Goal: Task Accomplishment & Management: Manage account settings

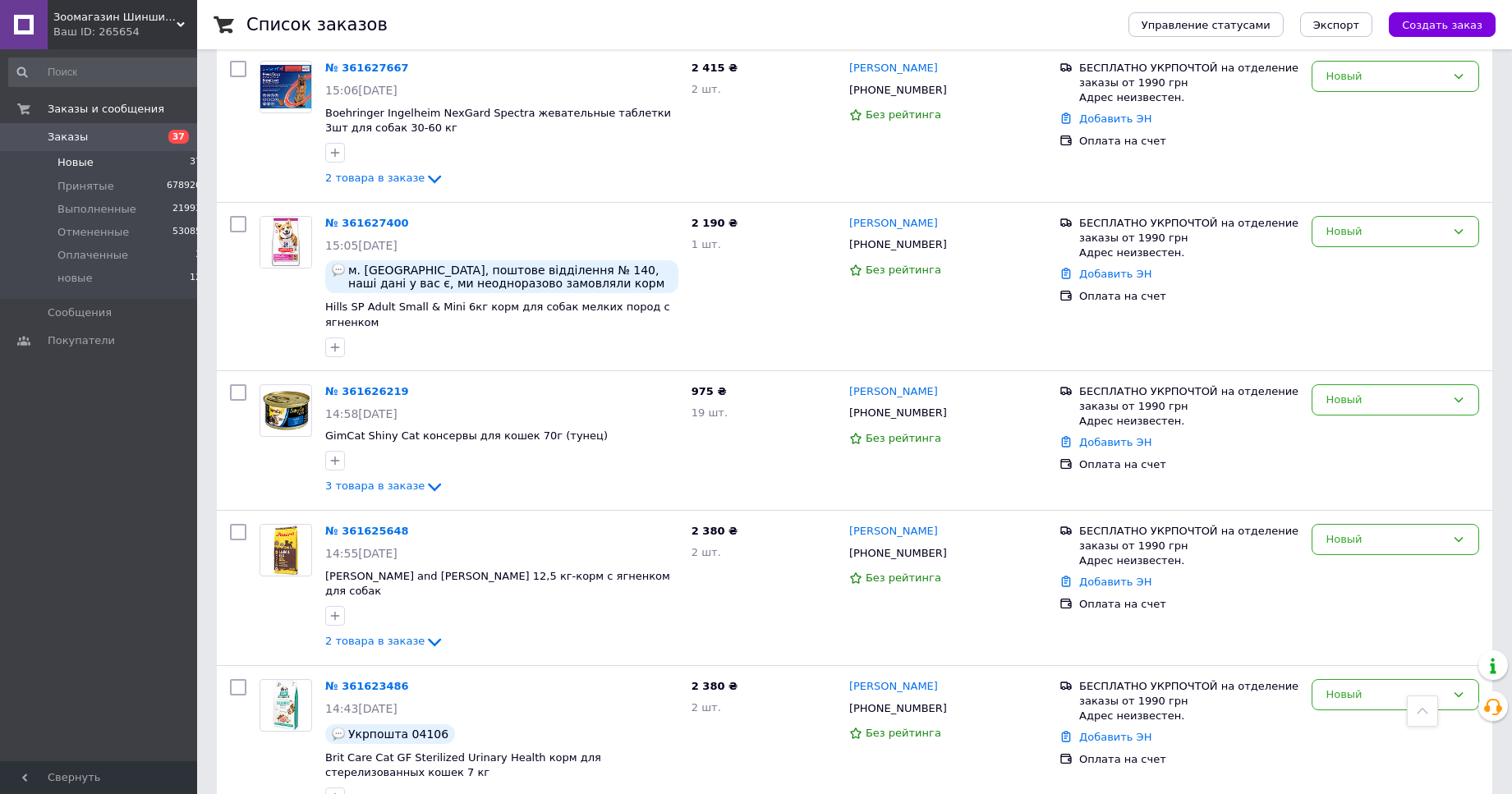
scroll to position [2177, 0]
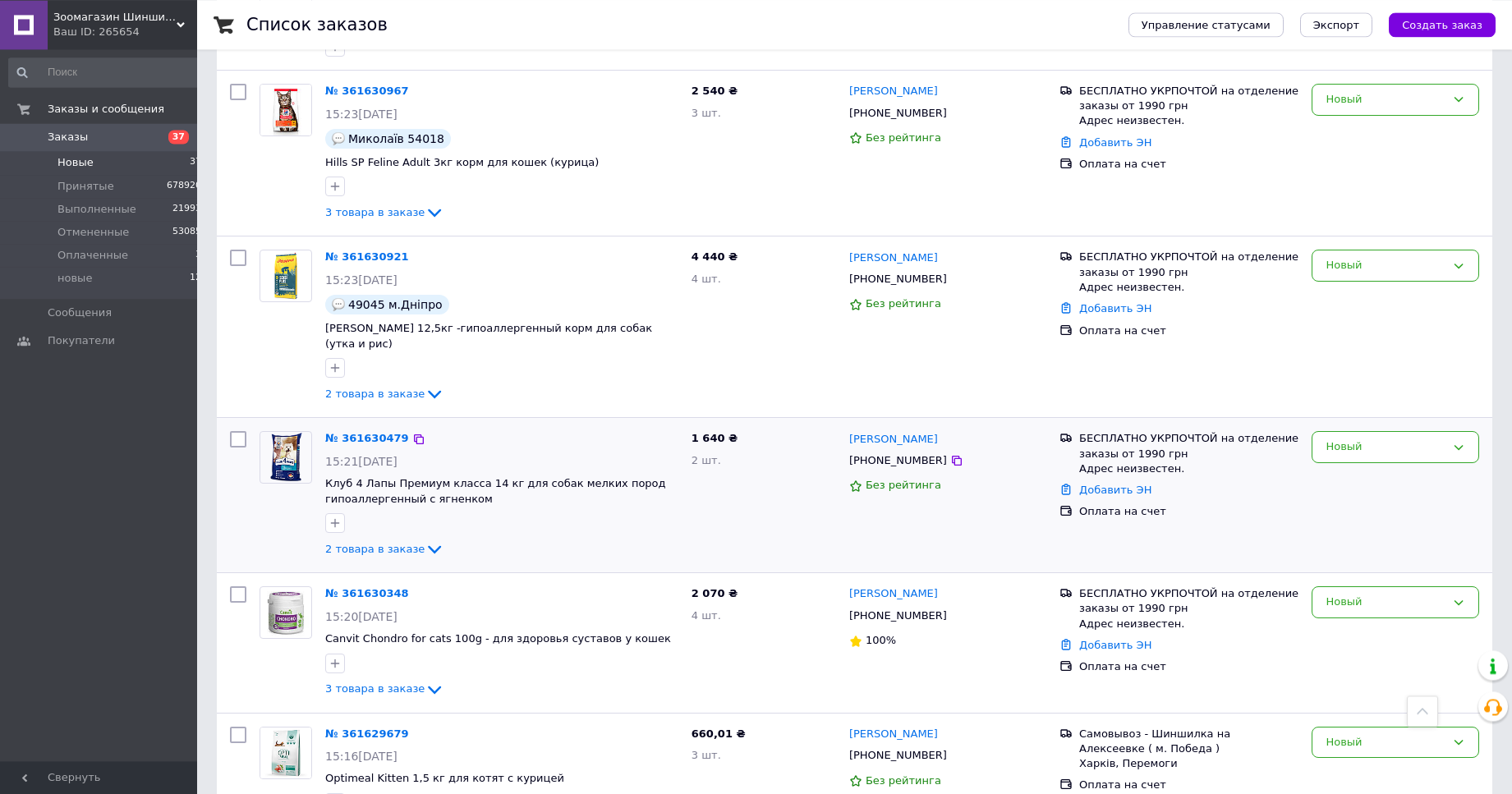
scroll to position [739, 0]
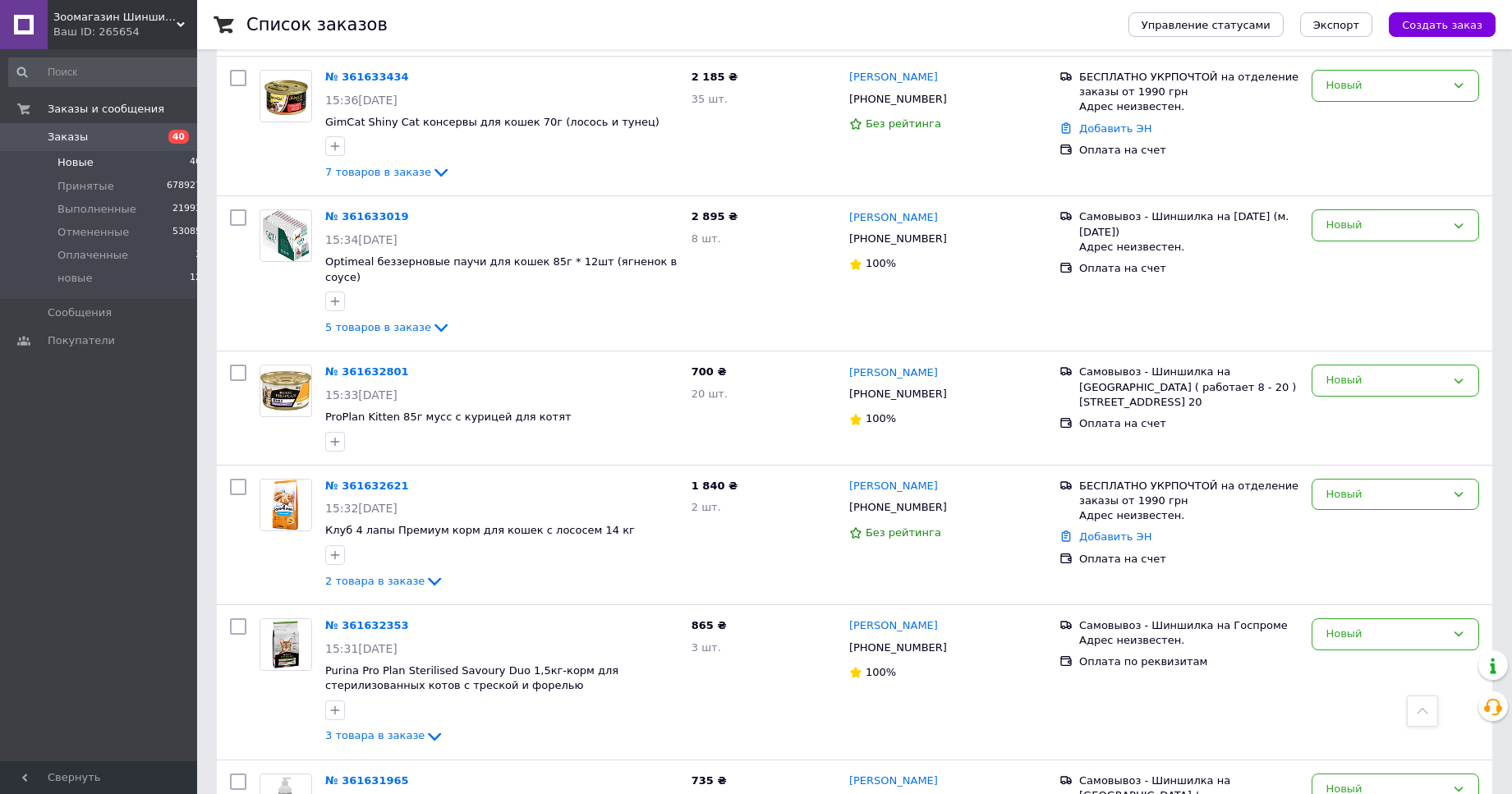
scroll to position [1088, 0]
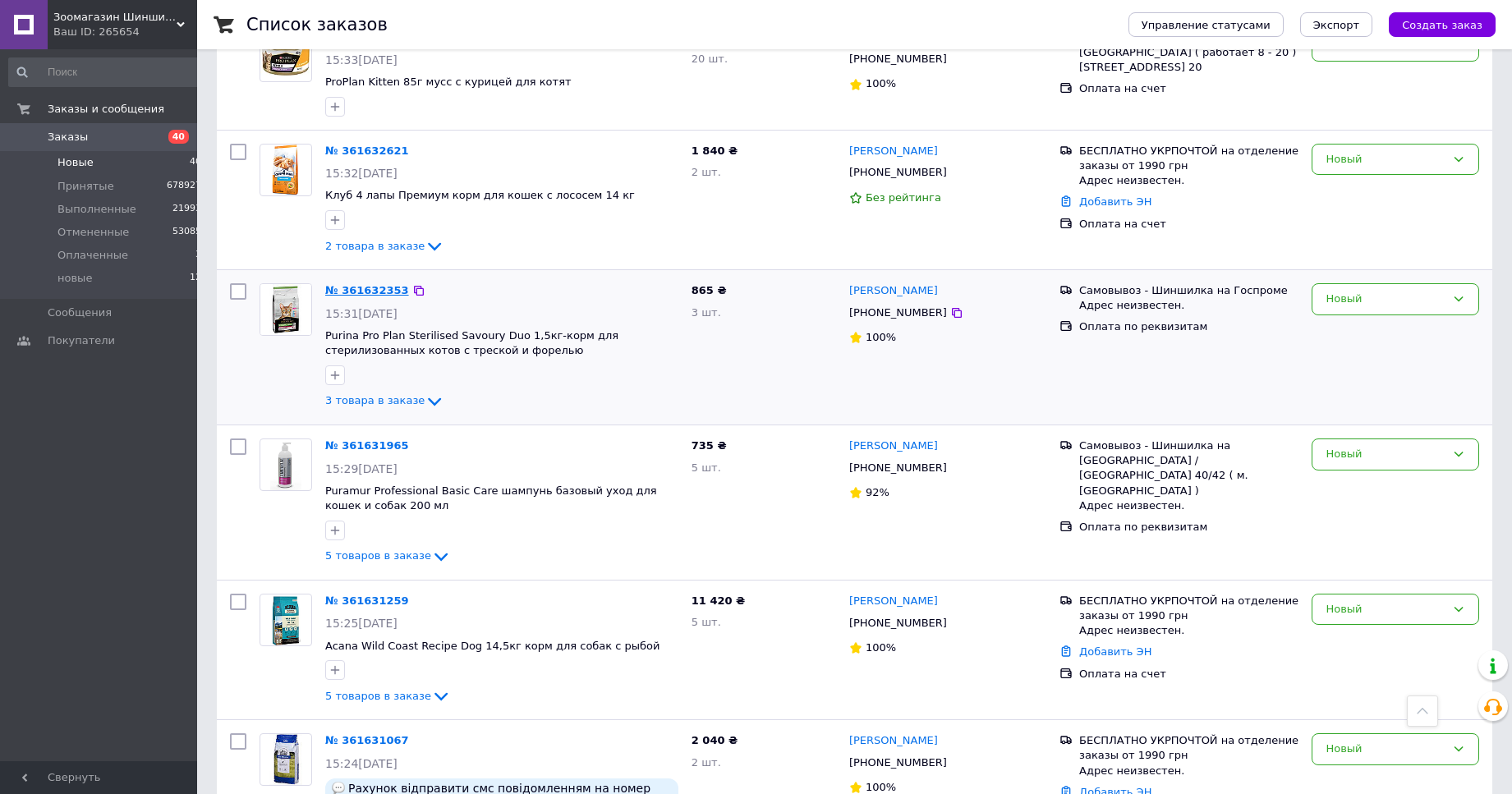
click at [352, 284] on link "№ 361632353" at bounding box center [367, 290] width 83 height 12
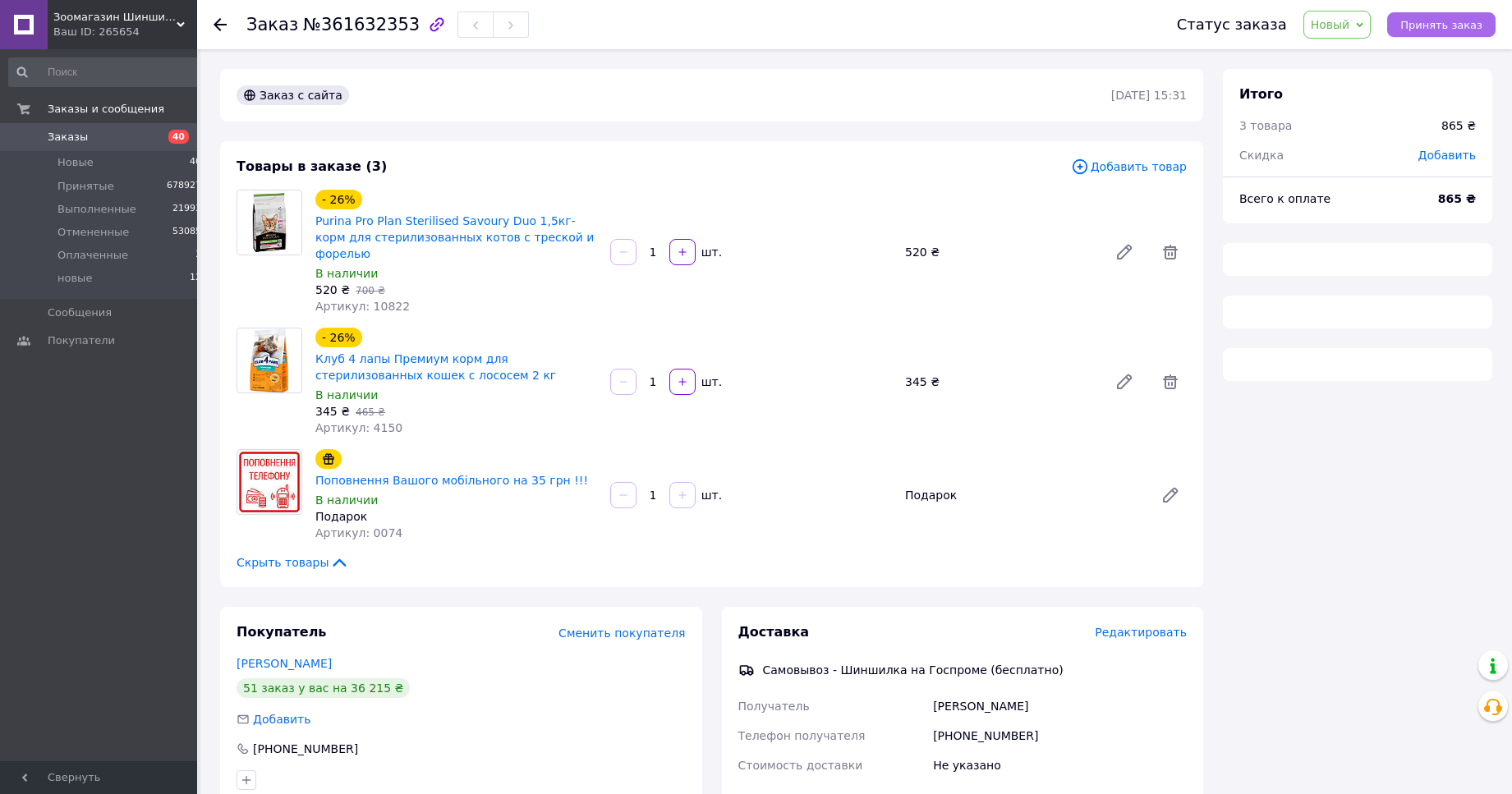
click at [1459, 26] on span "Принять заказ" at bounding box center [1441, 25] width 83 height 12
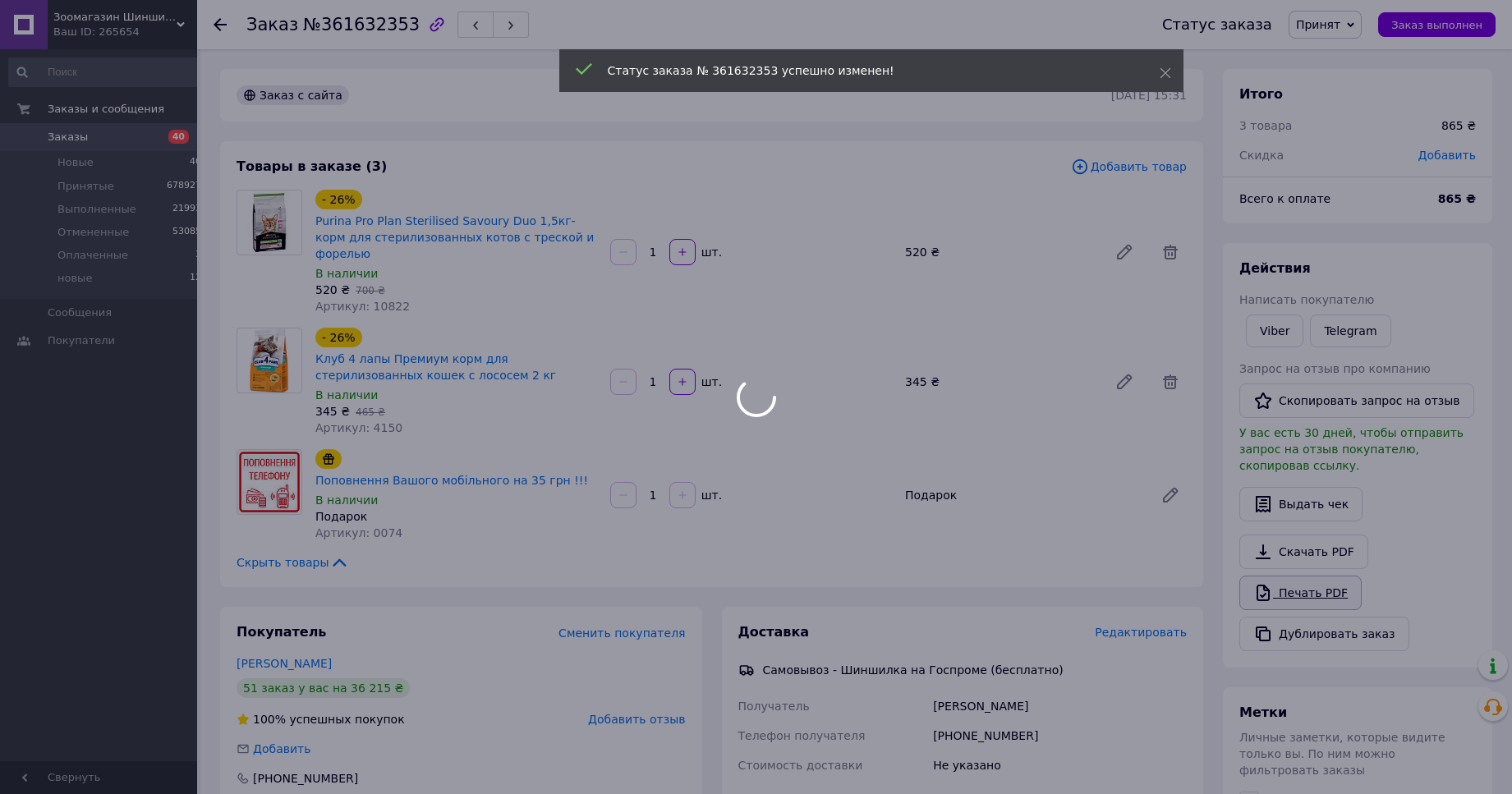
click at [1323, 586] on body "Зоомагазин Шиншилка - Дискаунтер зоотоваров.Корма для кошек и собак. Ветеринарн…" at bounding box center [756, 545] width 1512 height 1090
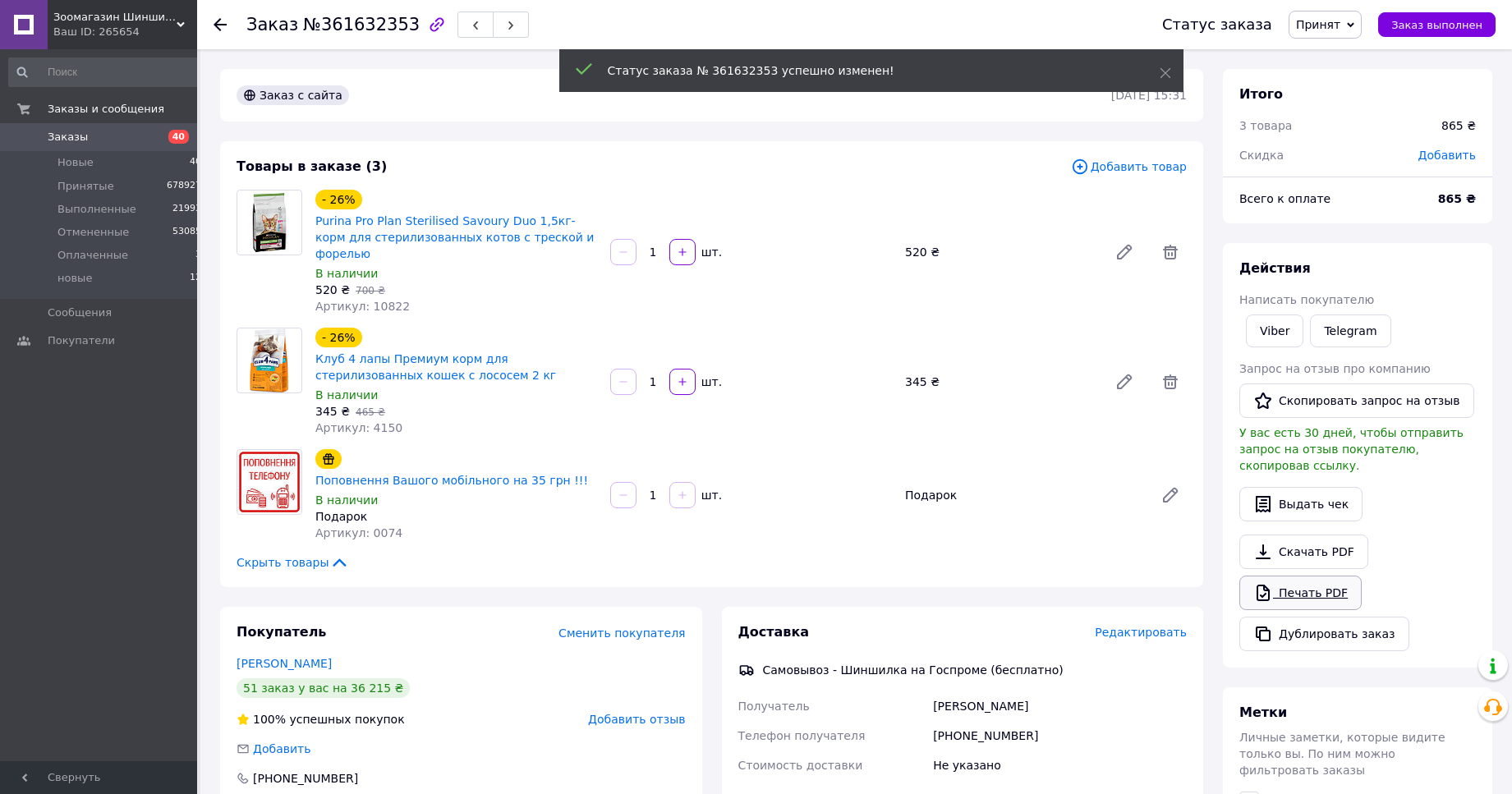
click at [1305, 575] on link "Печать PDF" at bounding box center [1300, 592] width 123 height 35
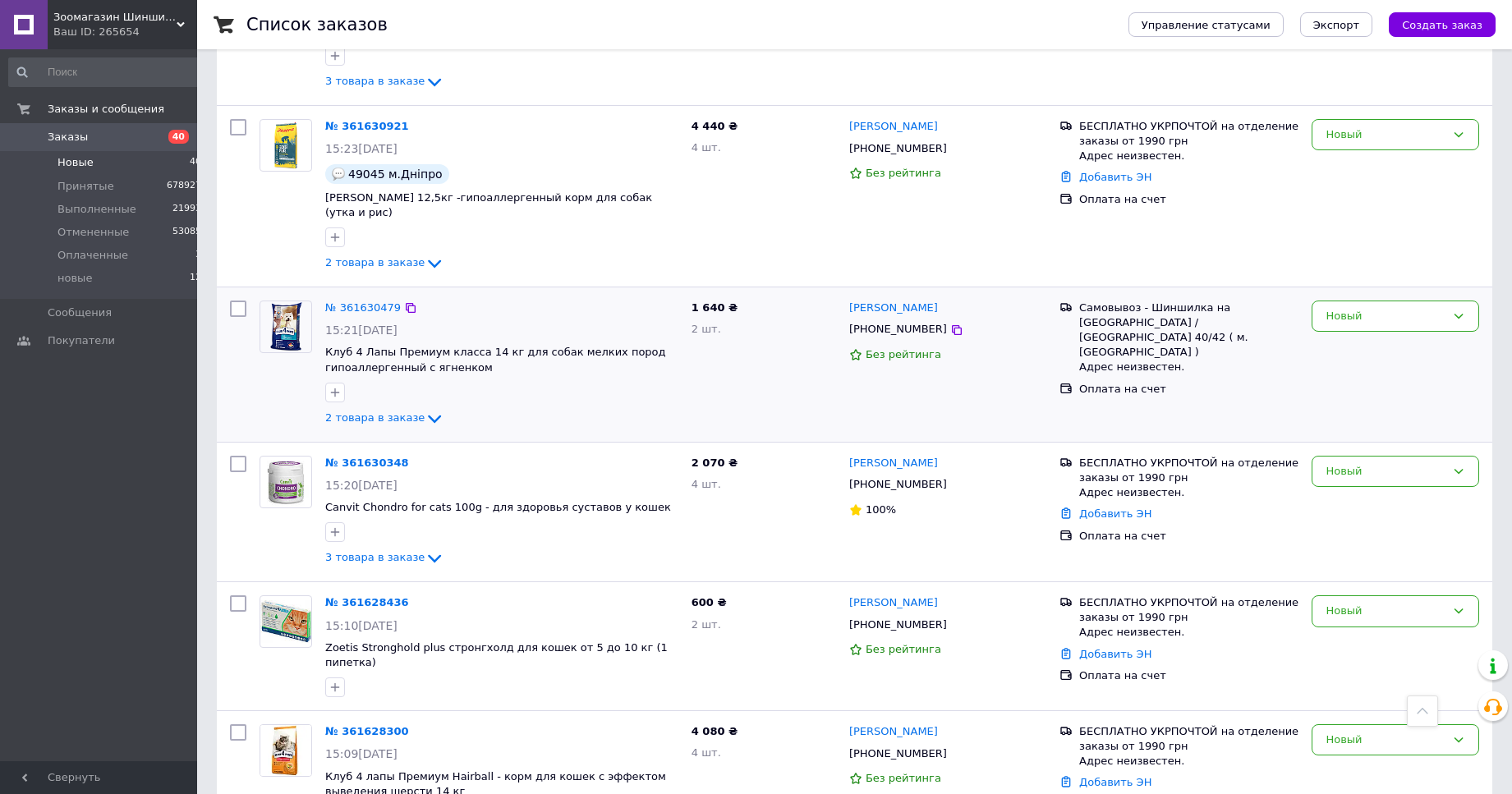
scroll to position [2399, 0]
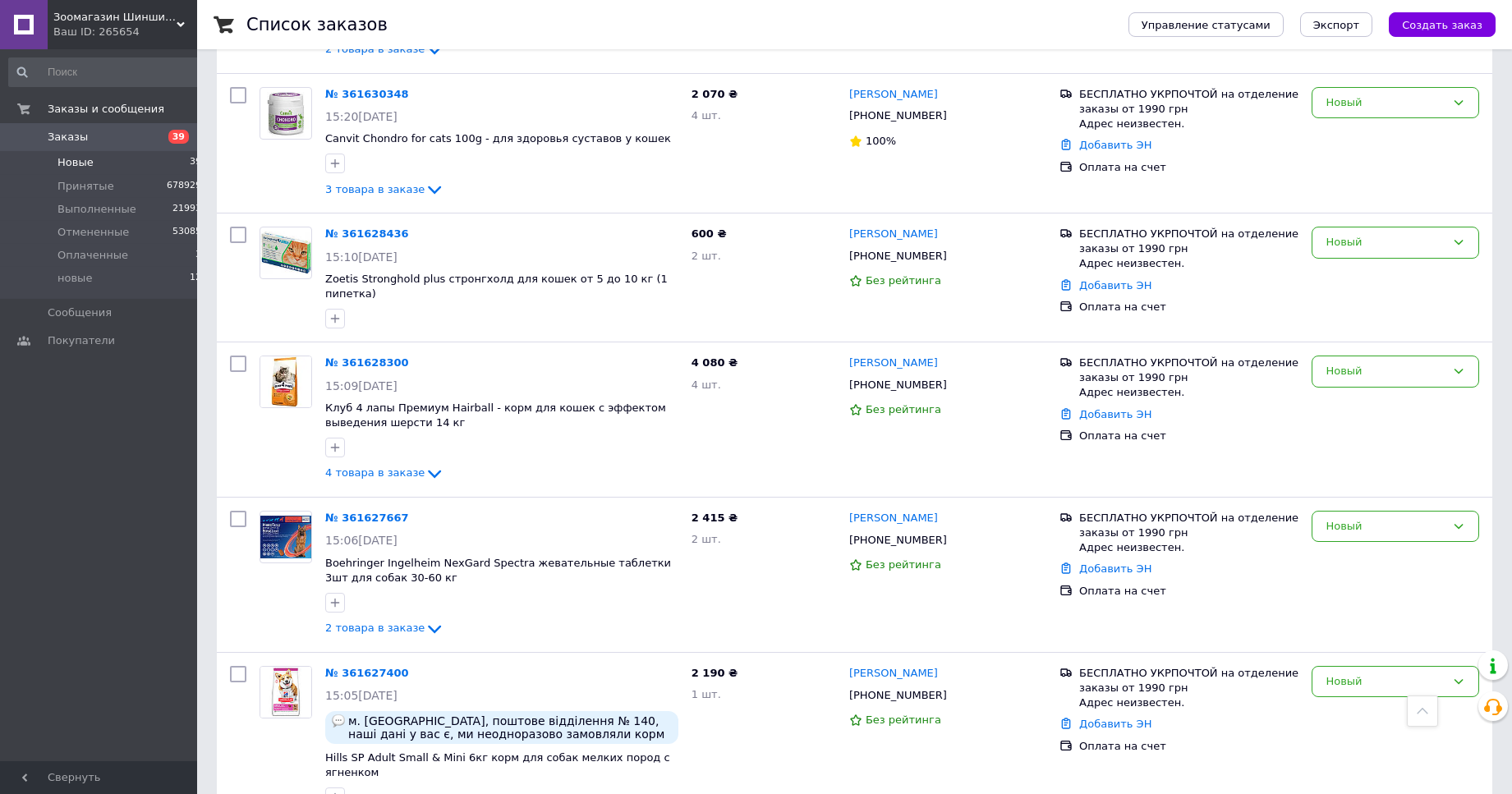
scroll to position [2425, 0]
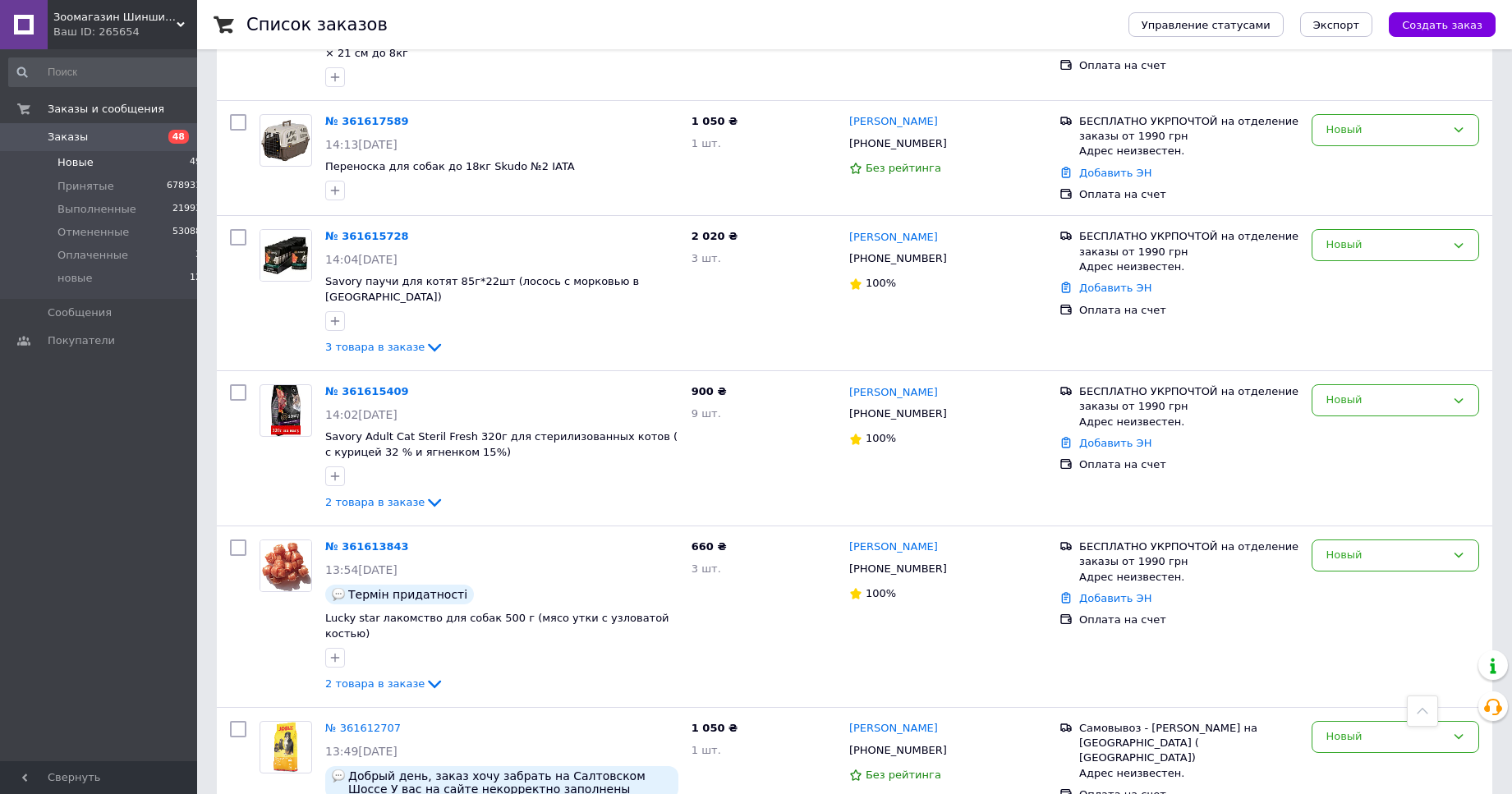
scroll to position [2432, 0]
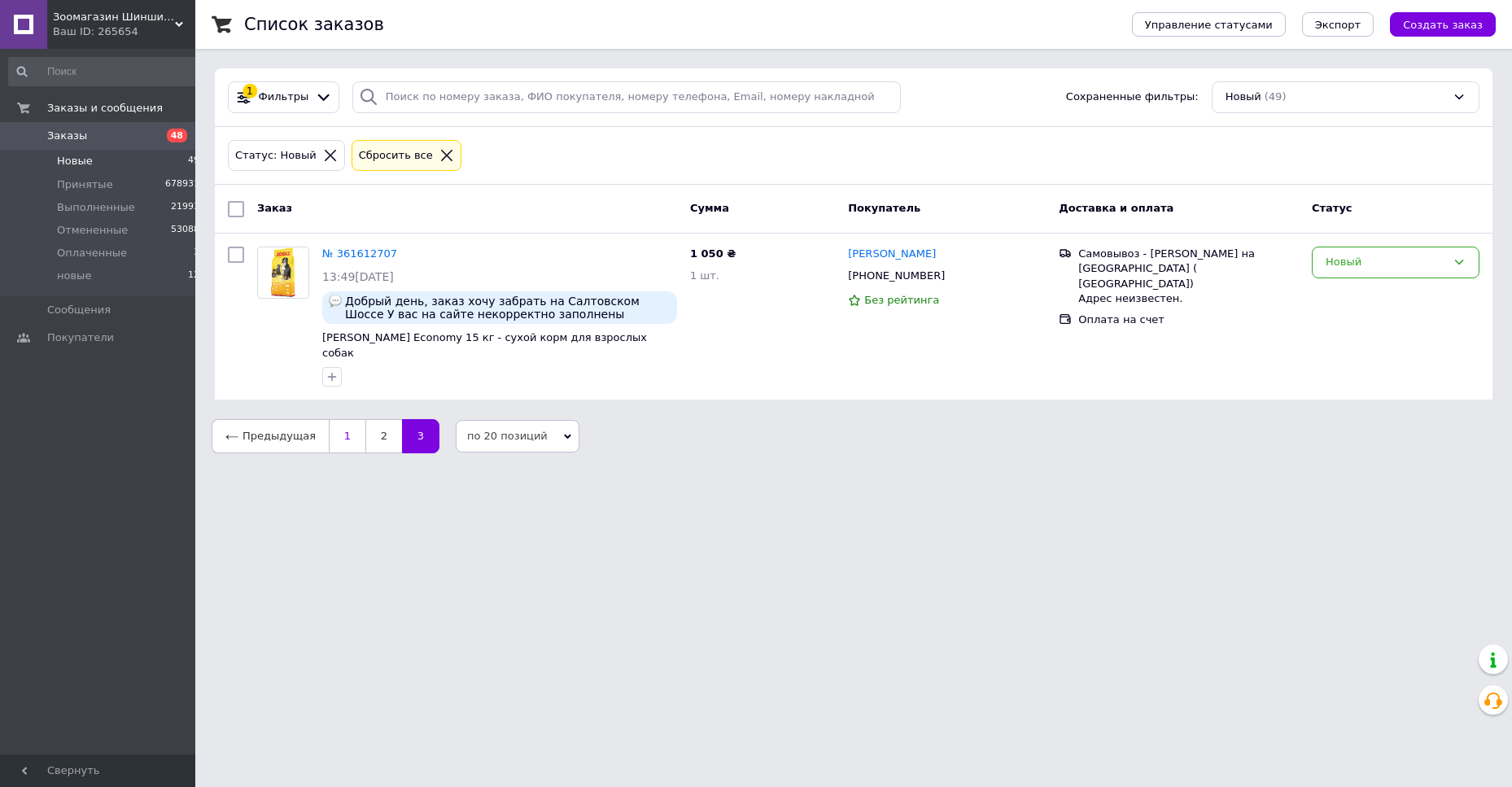
click at [336, 429] on link "1" at bounding box center [347, 437] width 37 height 34
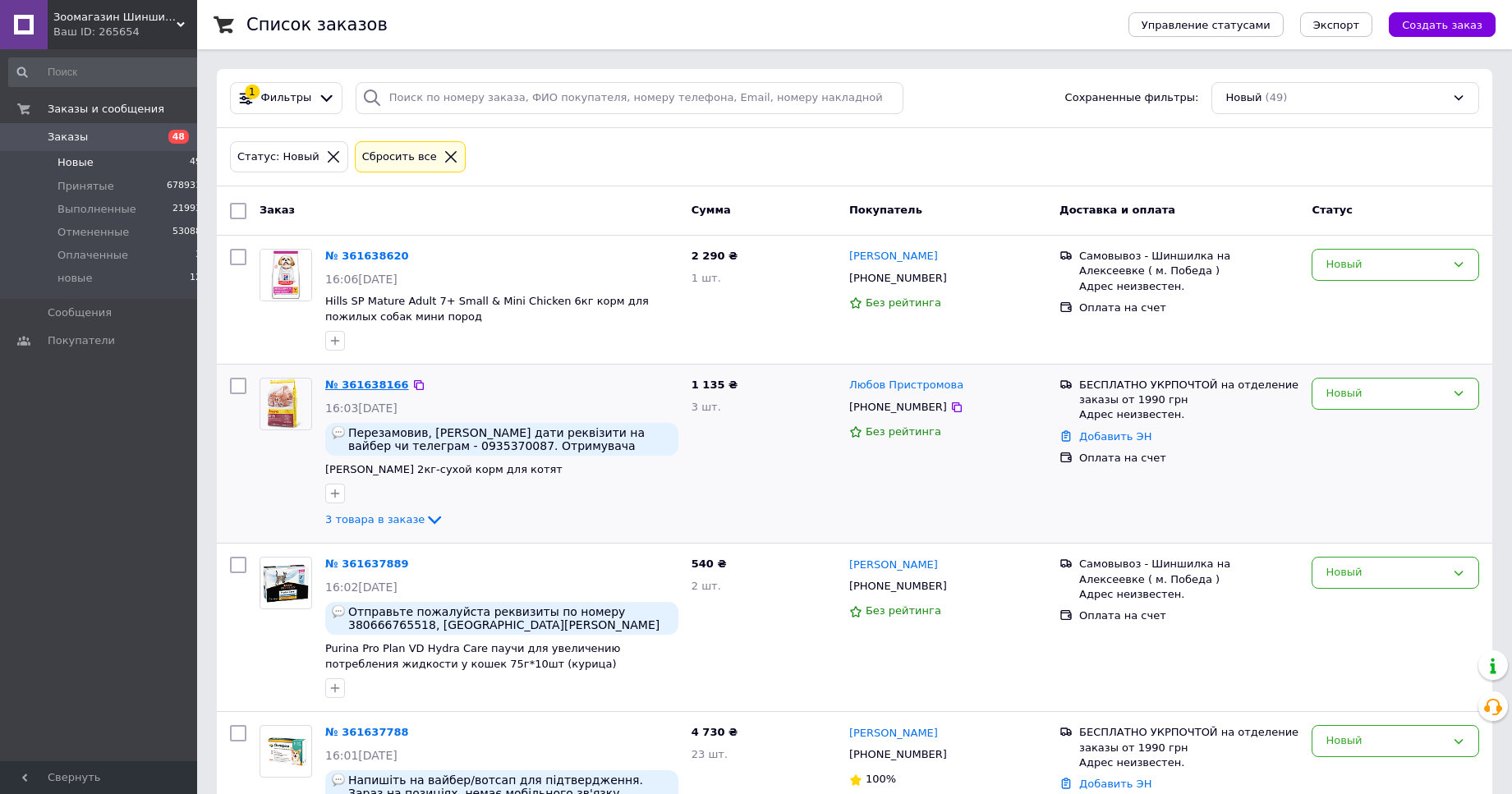
click at [366, 386] on link "№ 361638166" at bounding box center [367, 385] width 83 height 12
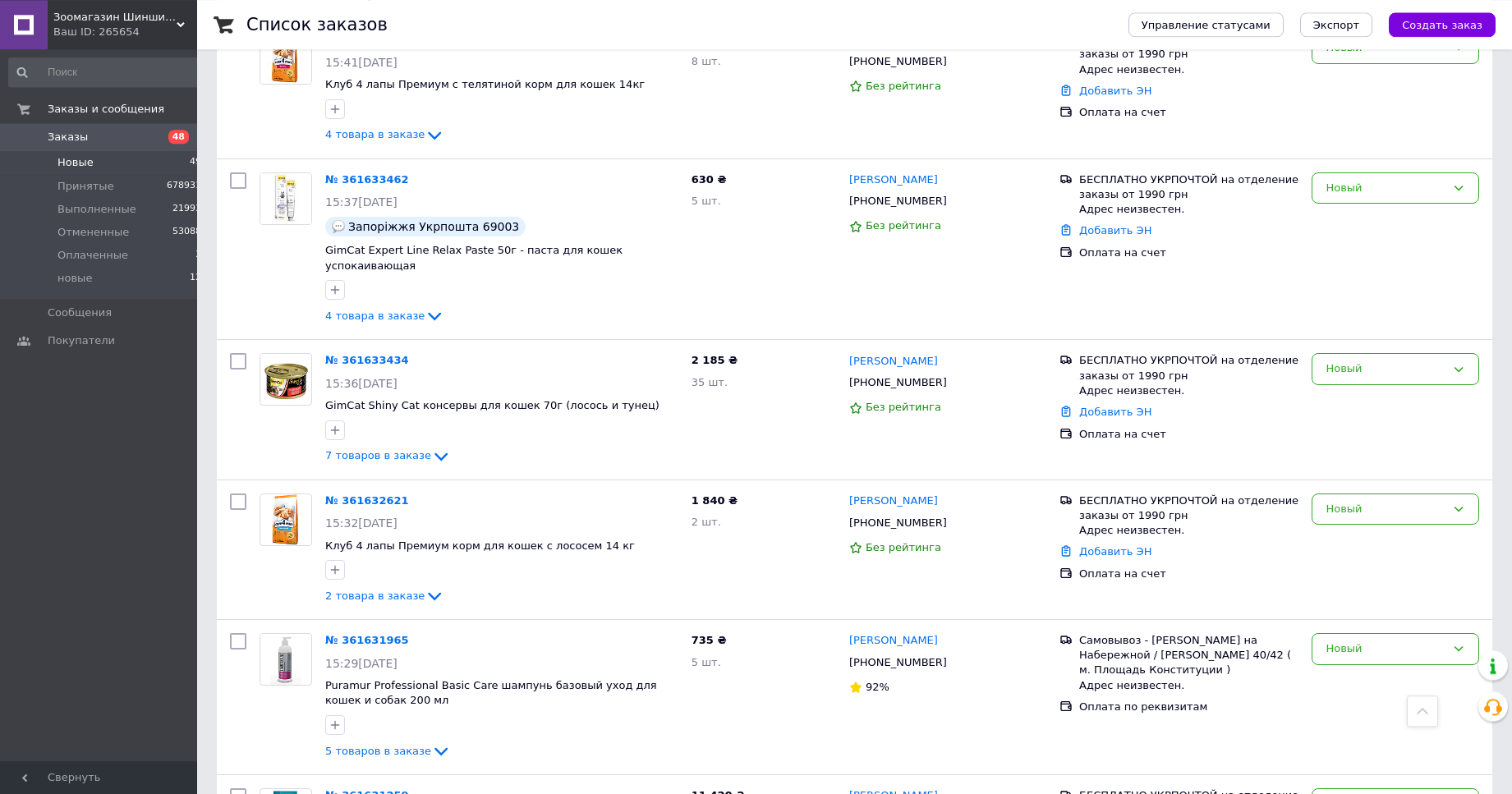
scroll to position [2485, 0]
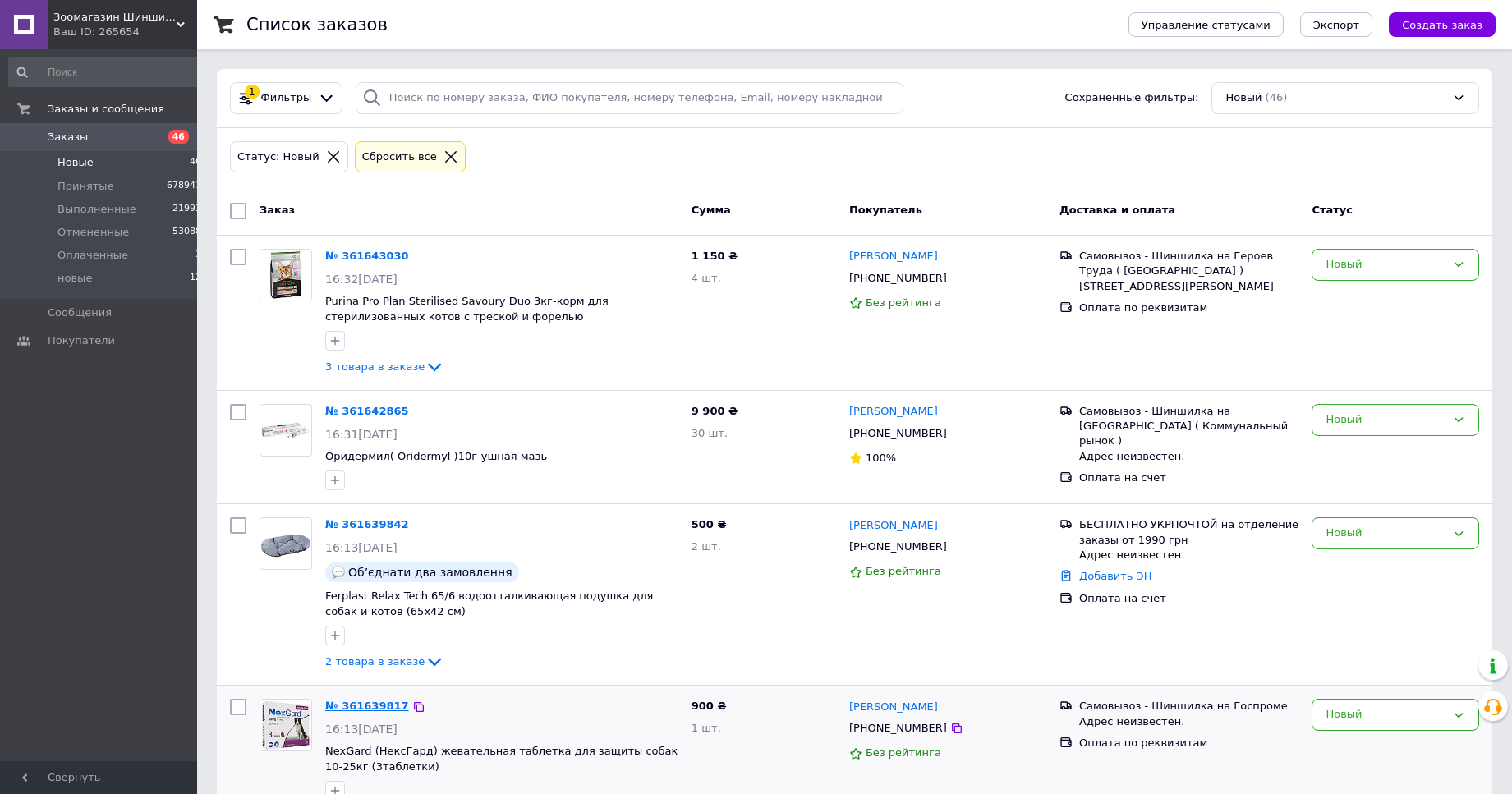
drag, startPoint x: 352, startPoint y: 709, endPoint x: 361, endPoint y: 705, distance: 9.8
click at [353, 708] on link "№ 361639817" at bounding box center [367, 705] width 83 height 12
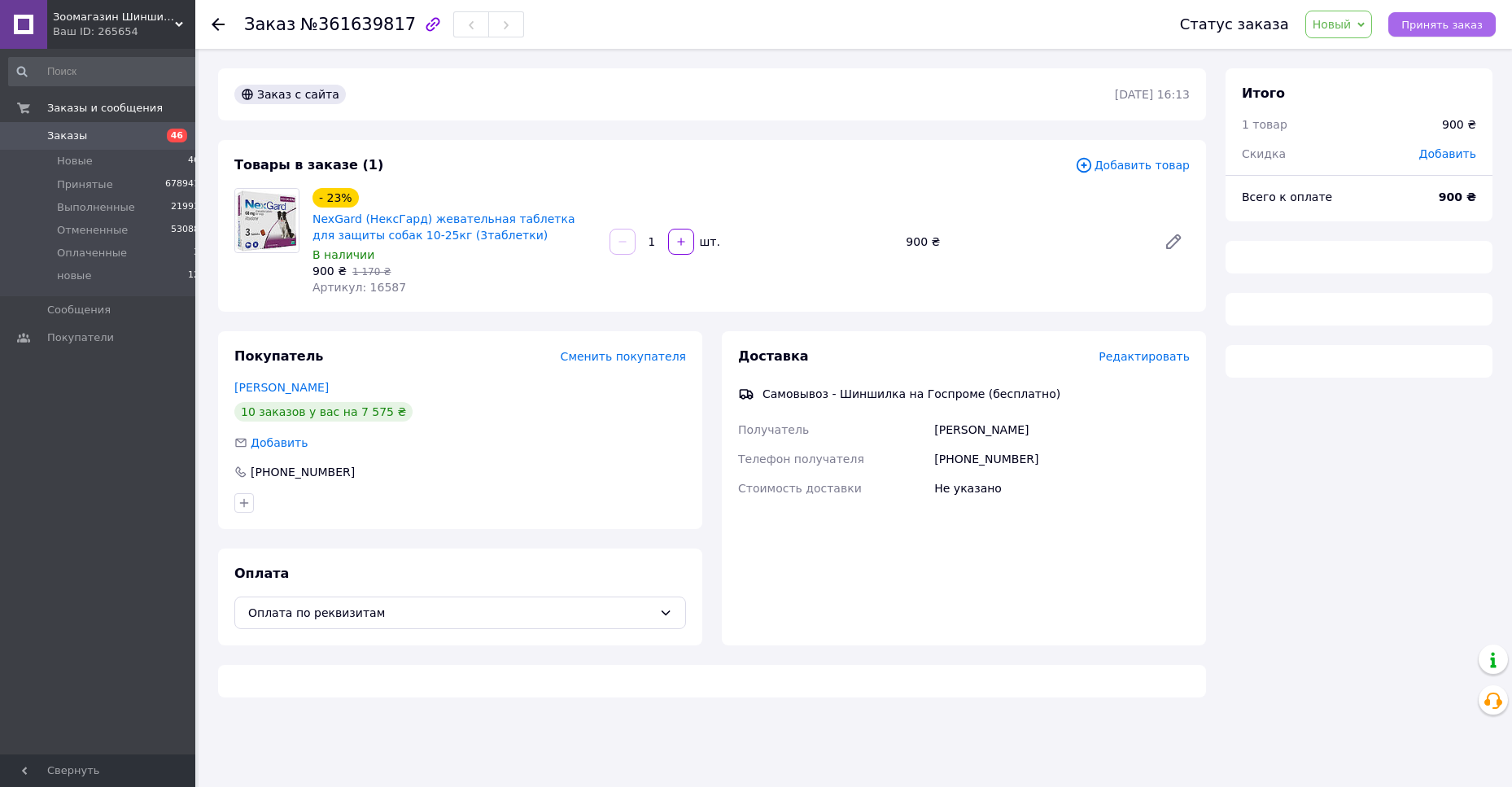
click at [1444, 17] on button "Принять заказ" at bounding box center [1441, 24] width 108 height 24
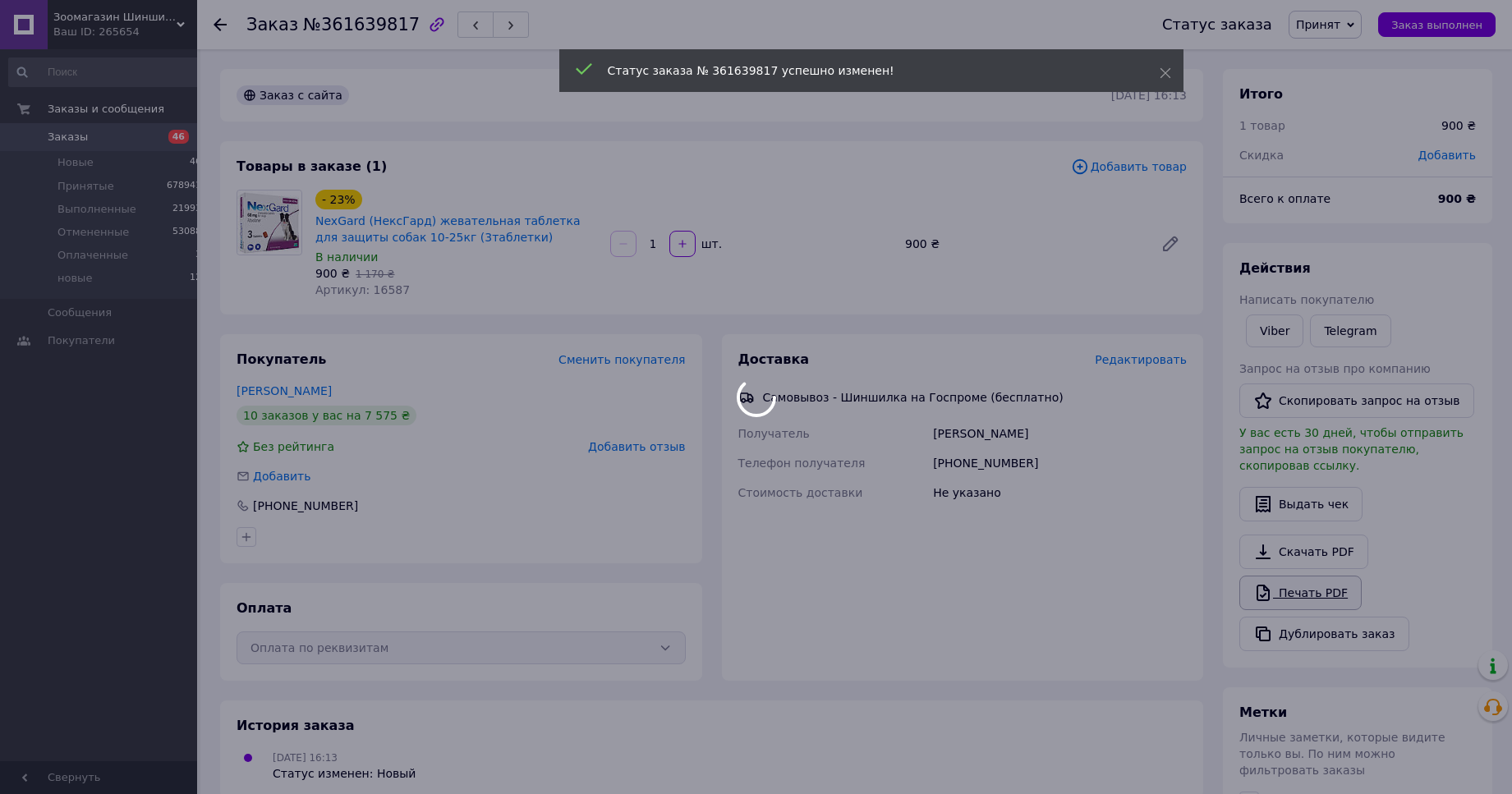
click at [1311, 580] on body "Зоомагазин Шиншилка - Дискаунтер зоотоваров.Корма для кошек и собак. Ветеринарн…" at bounding box center [756, 542] width 1512 height 1084
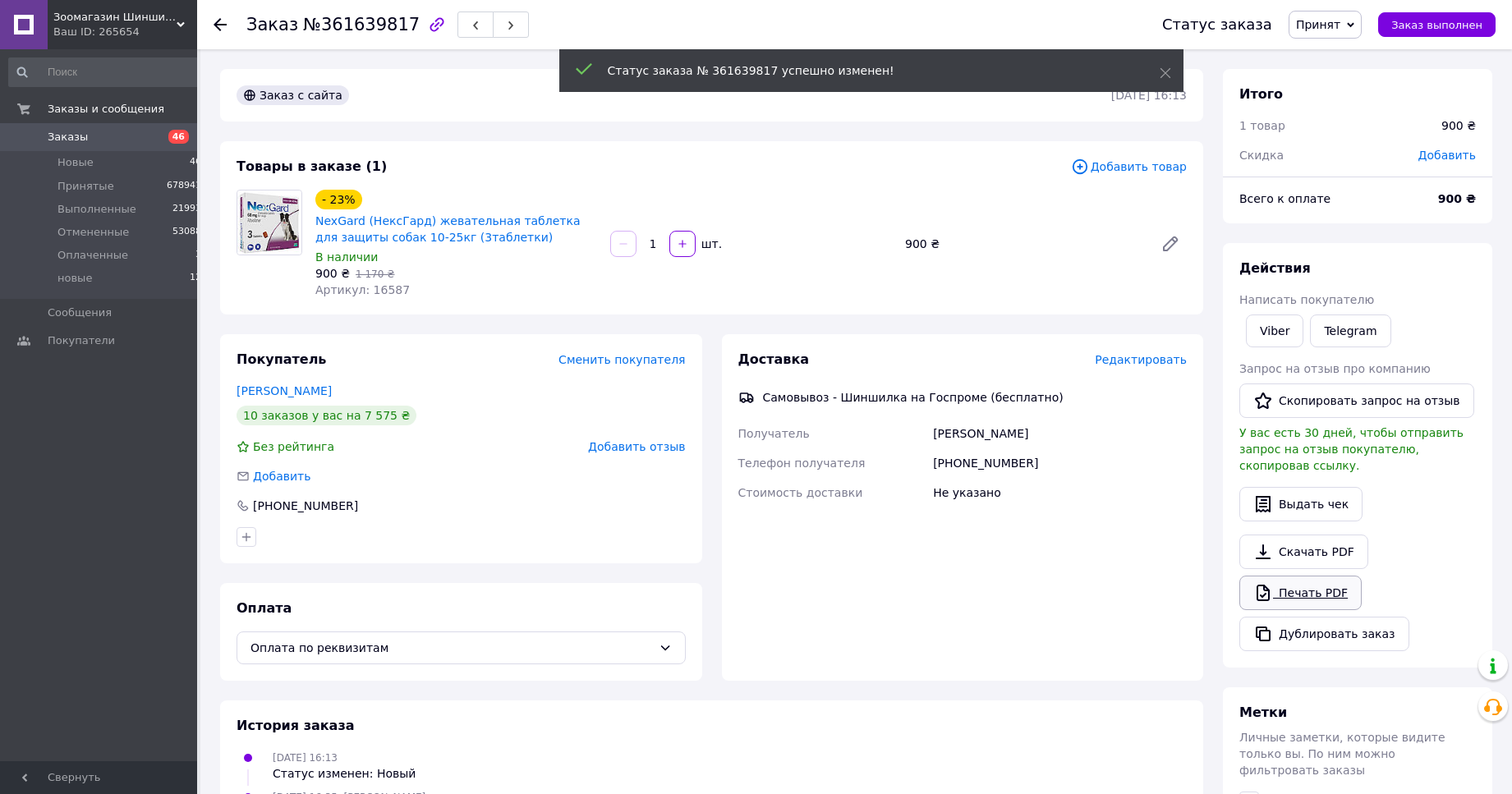
click at [1292, 580] on link "Печать PDF" at bounding box center [1300, 592] width 123 height 35
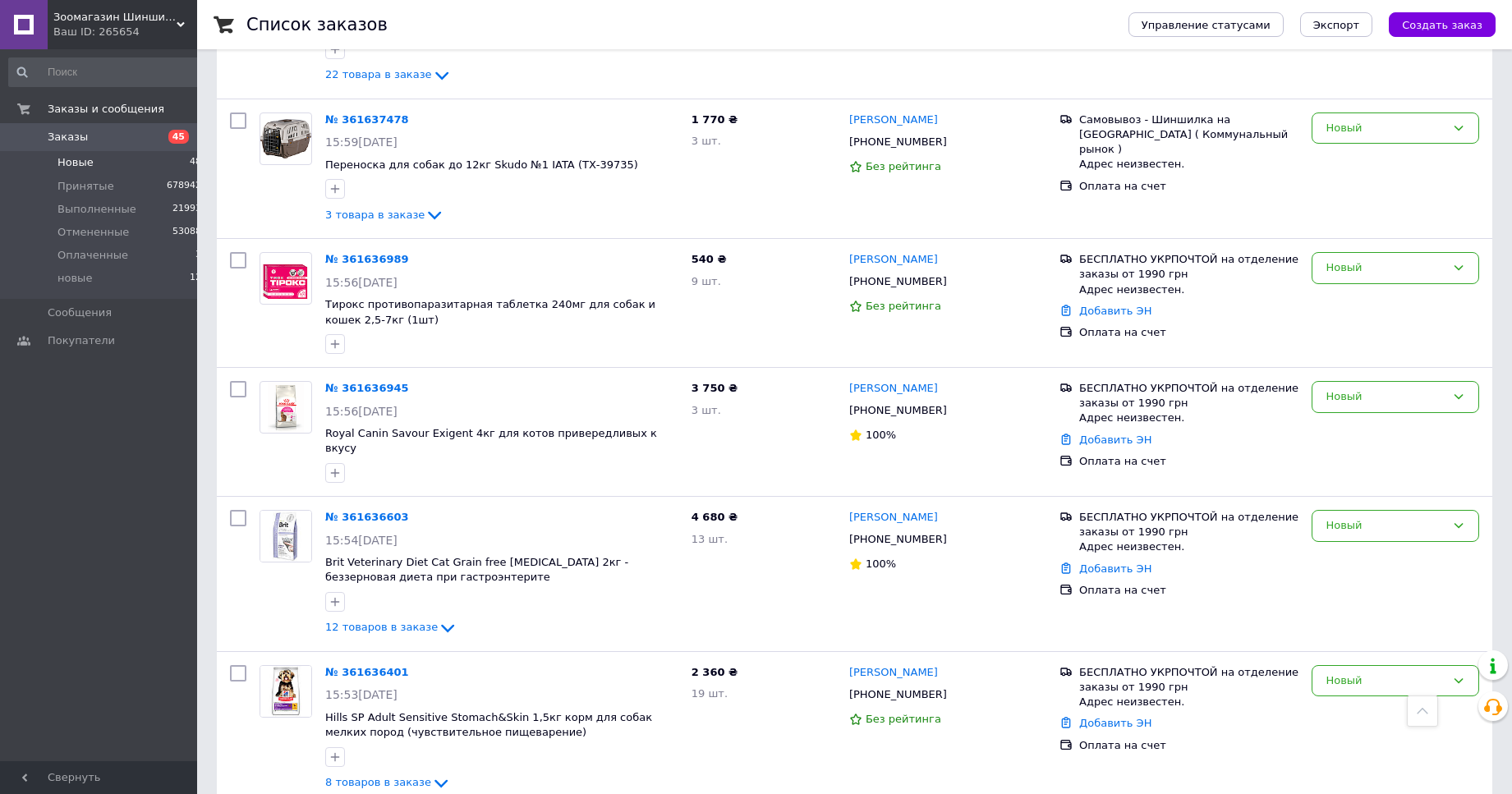
scroll to position [1340, 0]
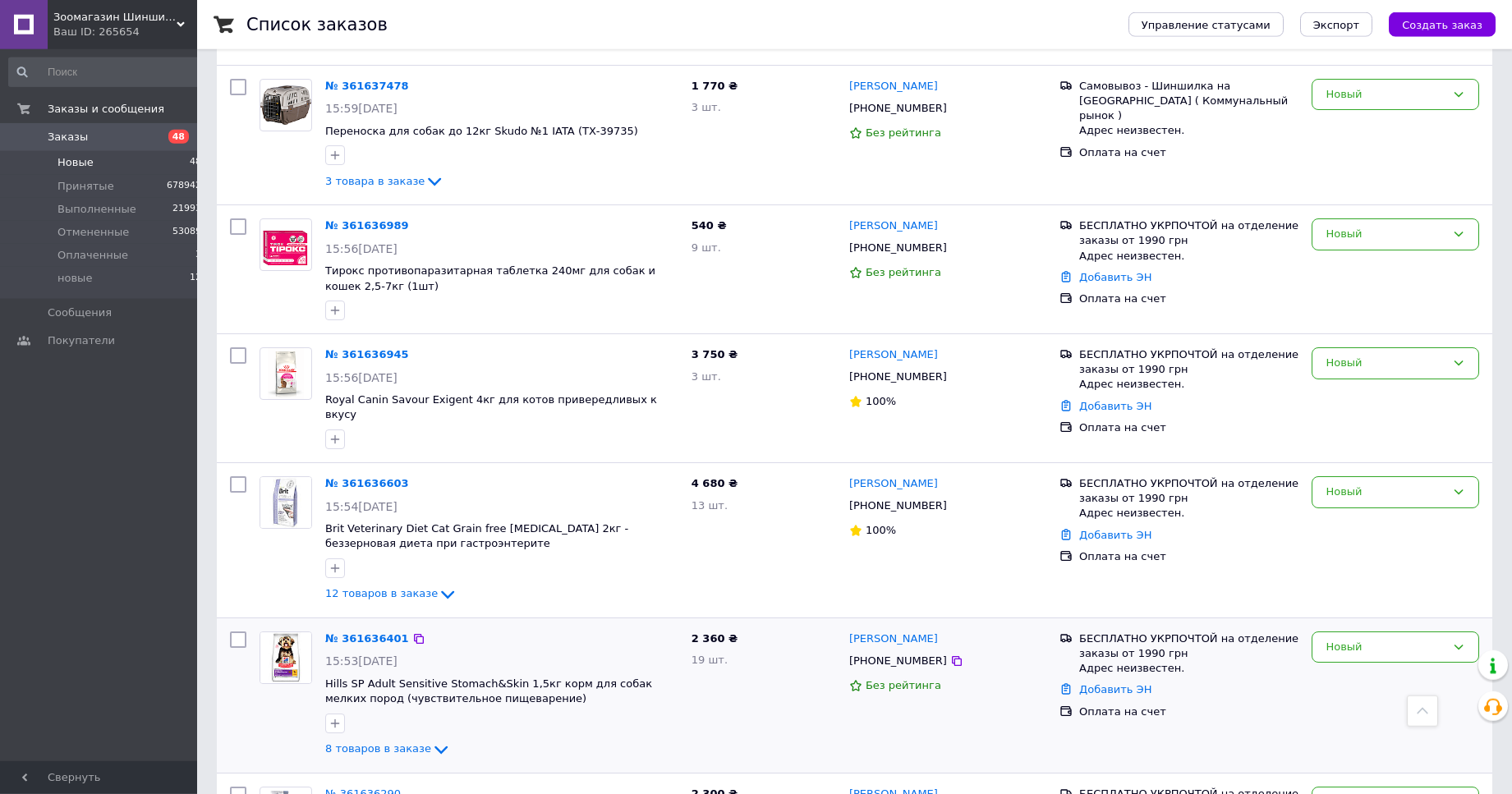
scroll to position [1843, 0]
